Goal: Complete application form: Complete application form

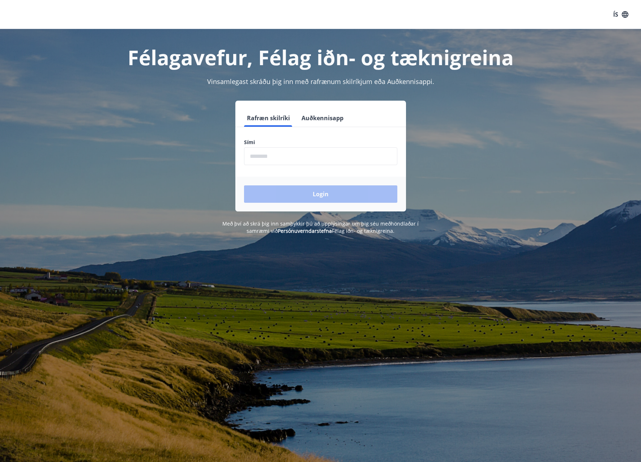
drag, startPoint x: 279, startPoint y: 160, endPoint x: 284, endPoint y: 162, distance: 6.1
click at [279, 160] on input "phone" at bounding box center [320, 156] width 153 height 18
type input "********"
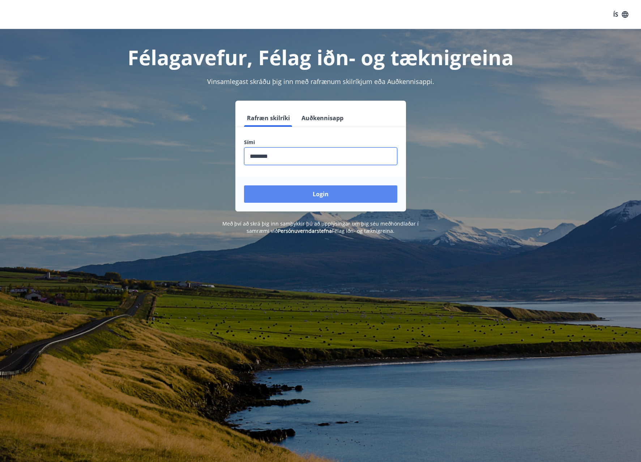
click at [332, 193] on button "Login" at bounding box center [320, 193] width 153 height 17
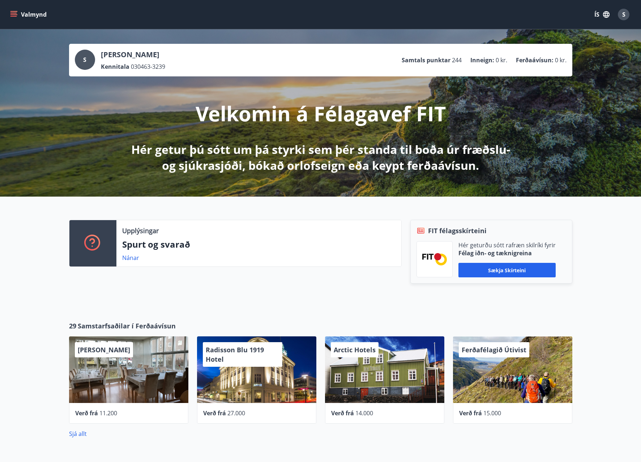
click at [12, 13] on icon "menu" at bounding box center [13, 13] width 7 height 1
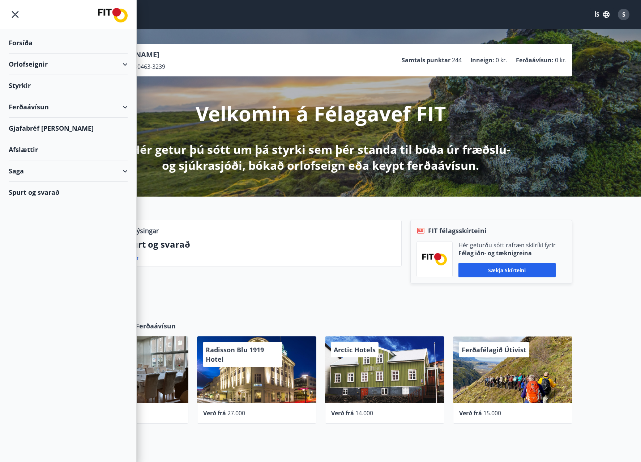
click at [20, 54] on div "Styrkir" at bounding box center [68, 42] width 119 height 21
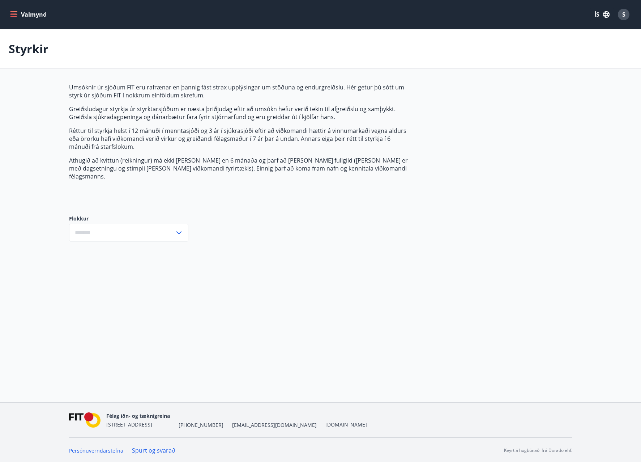
type input "***"
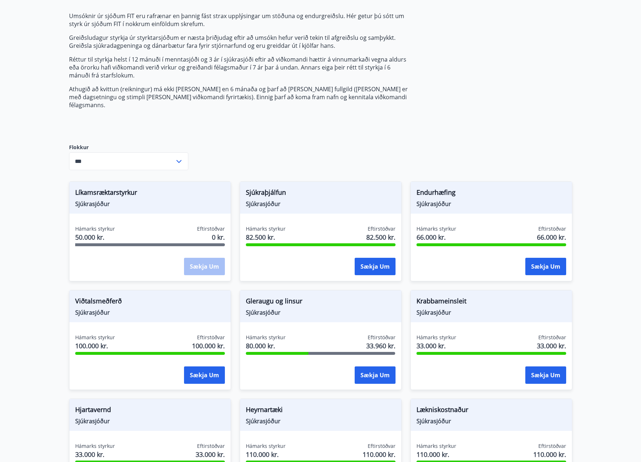
scroll to position [72, 0]
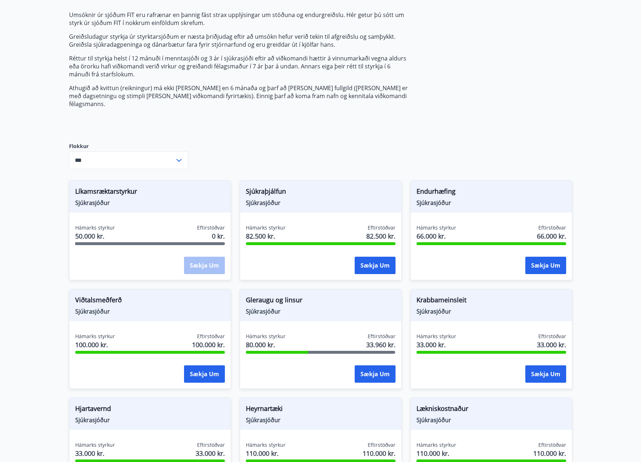
click at [202, 262] on div "Sækja um" at bounding box center [204, 265] width 41 height 18
click at [200, 256] on div "Sækja um" at bounding box center [204, 265] width 41 height 18
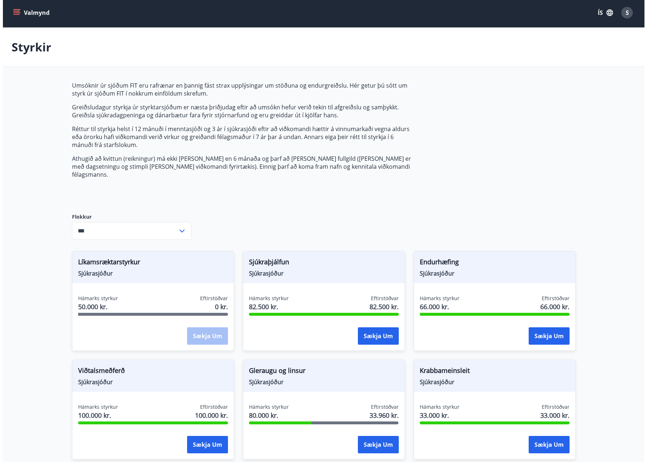
scroll to position [0, 0]
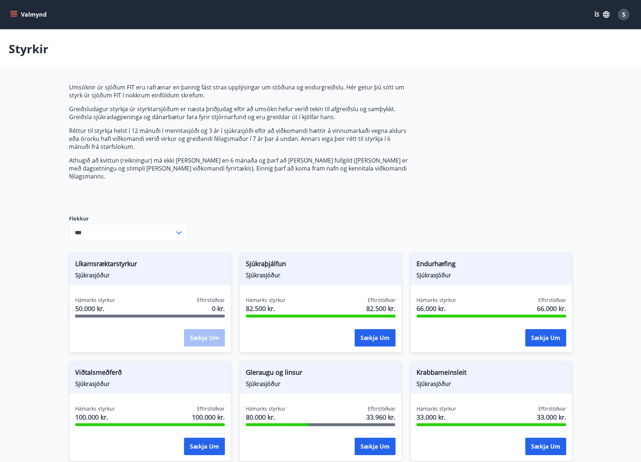
click at [14, 17] on icon "menu" at bounding box center [13, 14] width 7 height 7
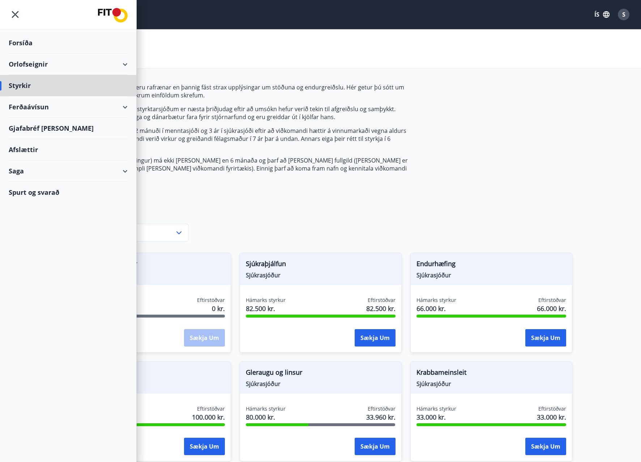
click at [21, 44] on div "Forsíða" at bounding box center [68, 42] width 119 height 21
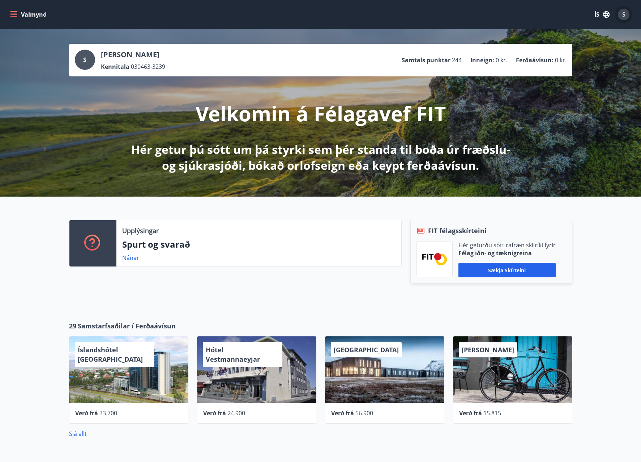
click at [627, 17] on div "S" at bounding box center [624, 15] width 12 height 12
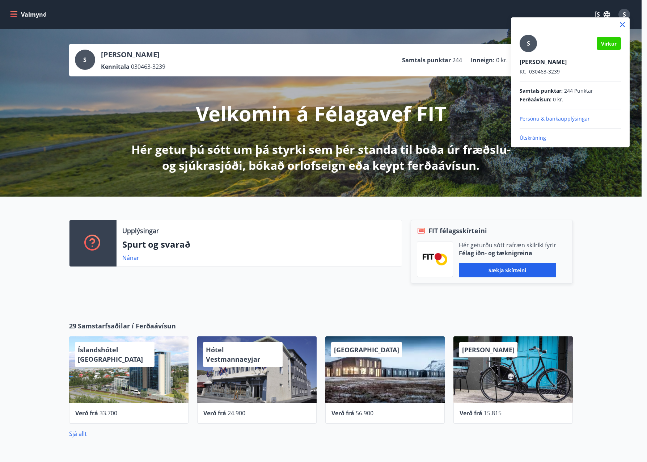
click at [538, 135] on p "Útskráning" at bounding box center [569, 137] width 101 height 7
